Goal: Browse casually

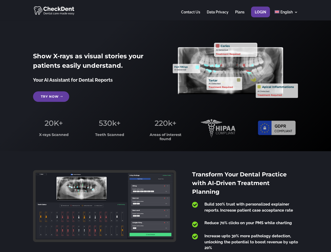
click at [165, 126] on span "220k+" at bounding box center [166, 122] width 22 height 9
click at [165, 10] on div at bounding box center [165, 10] width 265 height 20
click at [165, 126] on span "220k+" at bounding box center [166, 122] width 22 height 9
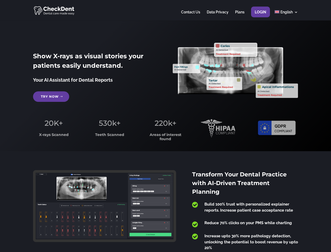
click at [165, 10] on div at bounding box center [165, 10] width 265 height 20
